Goal: Find specific page/section: Find specific page/section

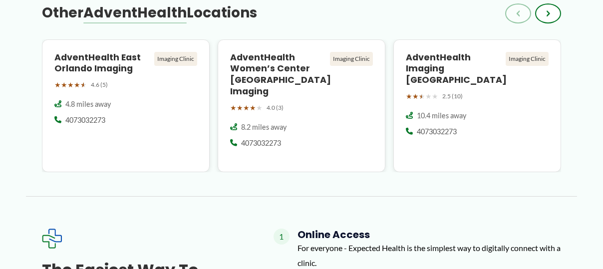
scroll to position [1102, 0]
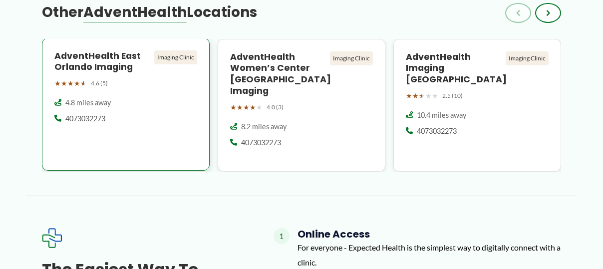
click at [115, 60] on h4 "AdventHealth East Orlando Imaging" at bounding box center [102, 61] width 96 height 23
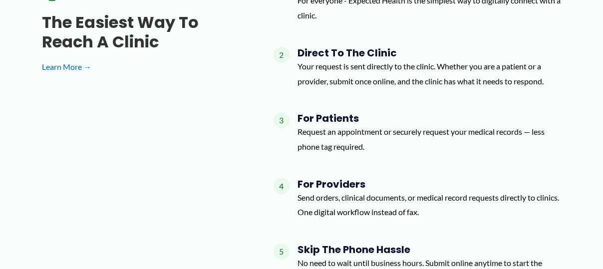
scroll to position [1342, 0]
